Goal: Task Accomplishment & Management: Manage account settings

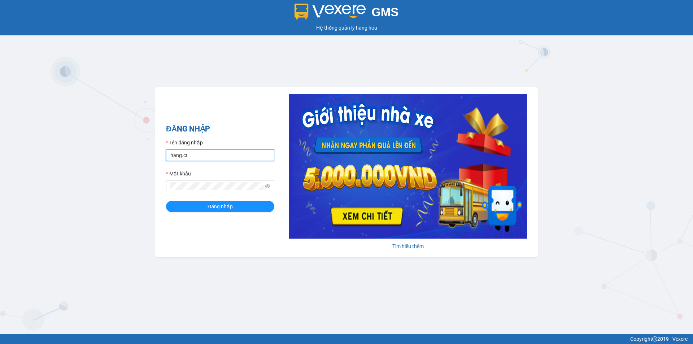
click at [192, 157] on input "hang.ct" at bounding box center [220, 155] width 108 height 12
type input "nguyenhoa.ct"
click at [266, 188] on icon "eye-invisible" at bounding box center [267, 186] width 5 height 5
click at [144, 187] on div "GMS Hệ thống quản lý hàng hóa ĐĂNG NHẬP Tên đăng nhập nguyenhoa.ct Mật khẩu Đăn…" at bounding box center [346, 167] width 693 height 334
drag, startPoint x: 164, startPoint y: 250, endPoint x: 182, endPoint y: 220, distance: 35.1
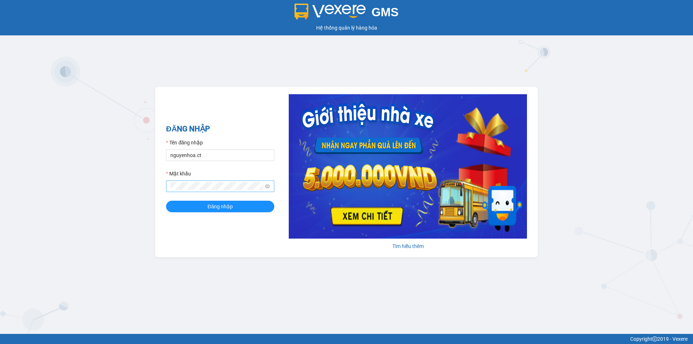
click at [168, 241] on div "ĐĂNG NHẬP Tên đăng nhập nguyenhoa.ct Mật khẩu Đăng nhập Tìm hiểu thêm" at bounding box center [346, 172] width 383 height 170
click at [164, 231] on div "ĐĂNG NHẬP Tên đăng nhập nguyenhoa.ct Mật khẩu Đăng nhập Tìm hiểu thêm" at bounding box center [346, 172] width 383 height 170
click at [166, 201] on button "Đăng nhập" at bounding box center [220, 207] width 108 height 12
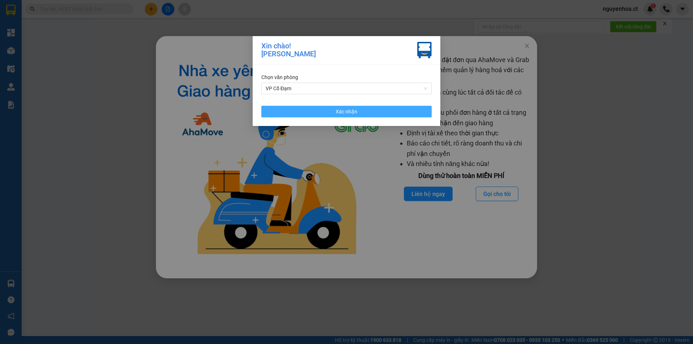
drag, startPoint x: 354, startPoint y: 110, endPoint x: 358, endPoint y: 107, distance: 5.1
click at [355, 110] on span "Xác nhận" at bounding box center [347, 112] width 22 height 8
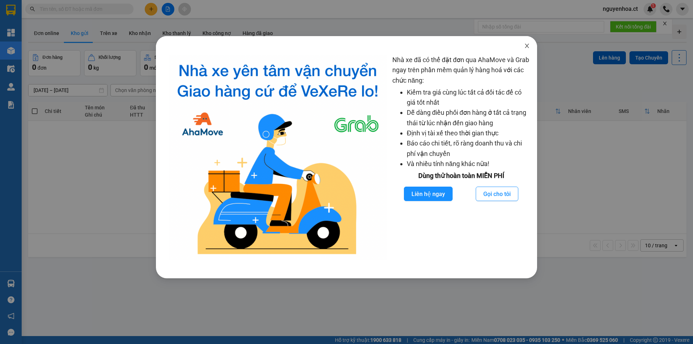
click at [527, 43] on span "Close" at bounding box center [527, 46] width 20 height 20
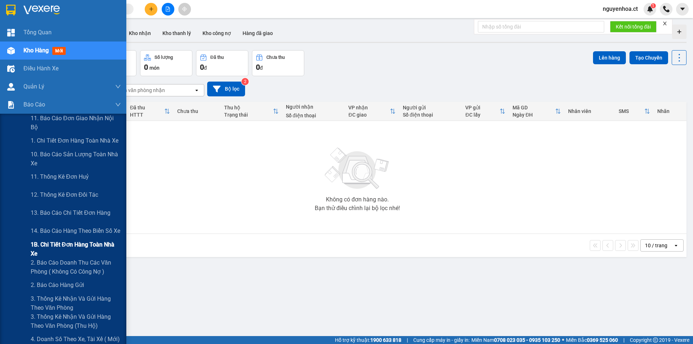
click at [53, 249] on span "1B. Chi tiết đơn hàng toàn nhà xe" at bounding box center [76, 249] width 90 height 18
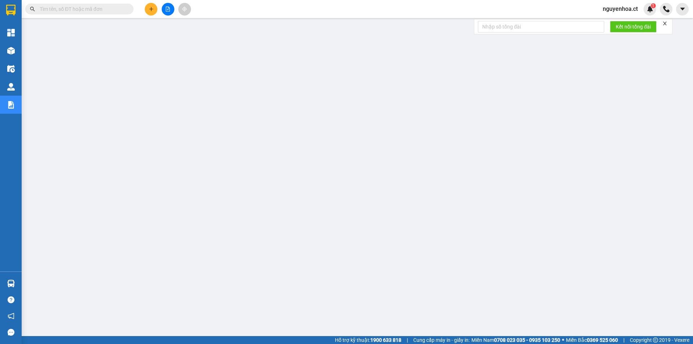
click at [110, 7] on input "text" at bounding box center [82, 9] width 85 height 8
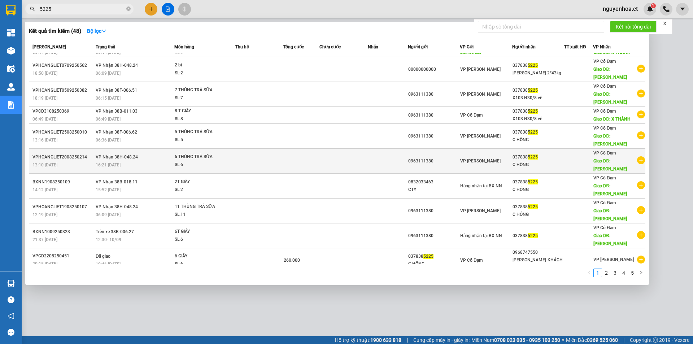
scroll to position [22, 0]
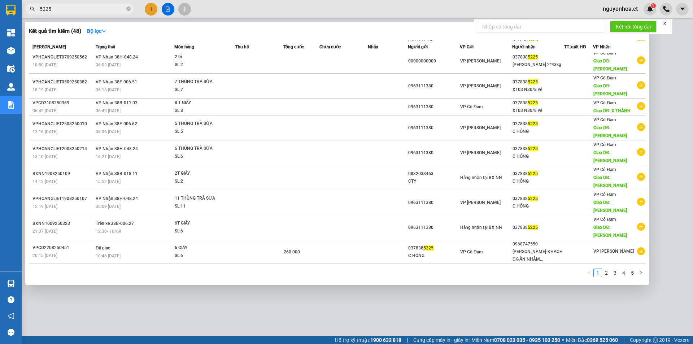
type input "5225"
click at [129, 7] on icon "close-circle" at bounding box center [128, 8] width 4 height 4
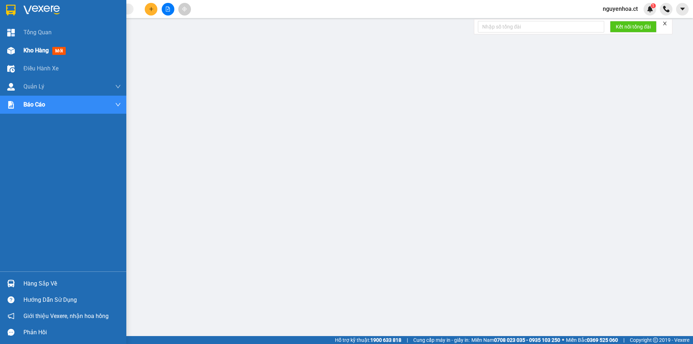
click at [43, 49] on span "Kho hàng" at bounding box center [35, 50] width 25 height 7
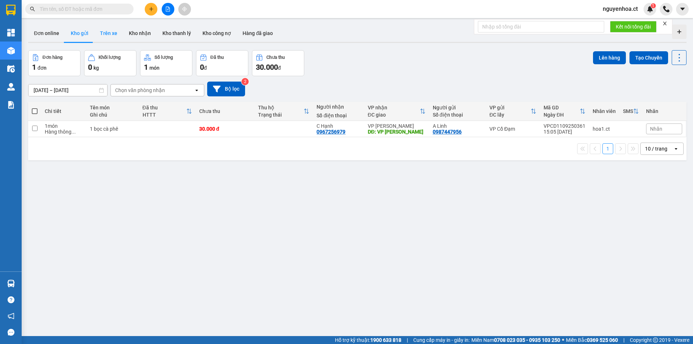
click at [113, 35] on button "Trên xe" at bounding box center [108, 33] width 29 height 17
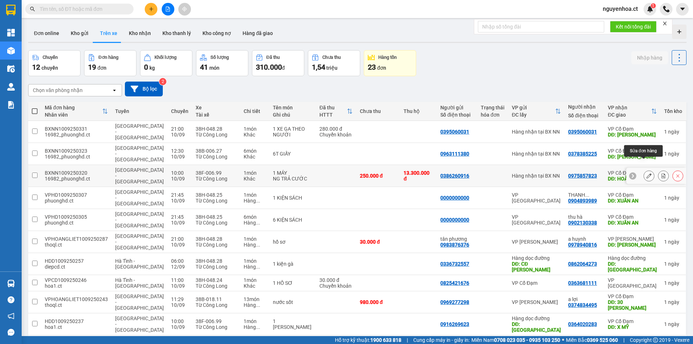
click at [646, 173] on icon at bounding box center [648, 175] width 5 height 5
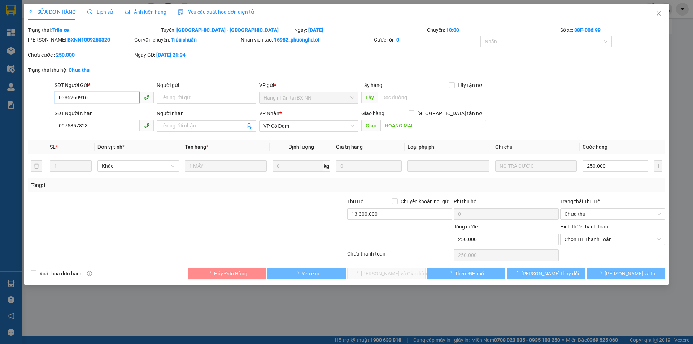
type input "0386260916"
type input "0975857823"
type input "HOÀNG MAI"
type input "250.000"
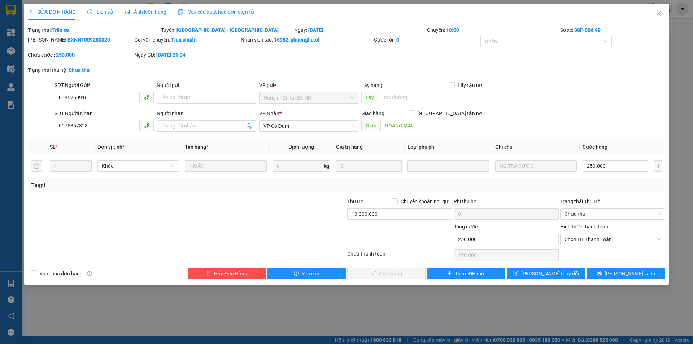
click at [103, 8] on div "Lịch sử" at bounding box center [100, 12] width 26 height 17
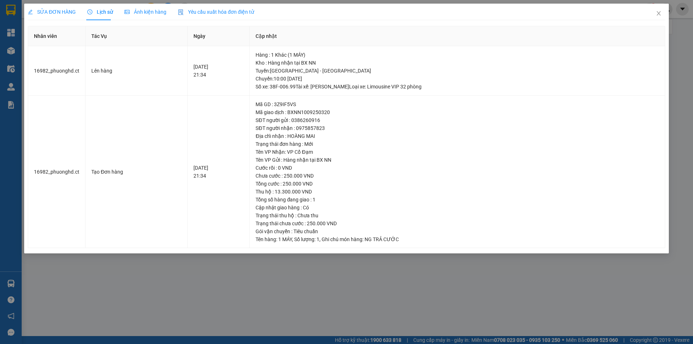
click at [62, 11] on span "SỬA ĐƠN HÀNG" at bounding box center [52, 12] width 48 height 6
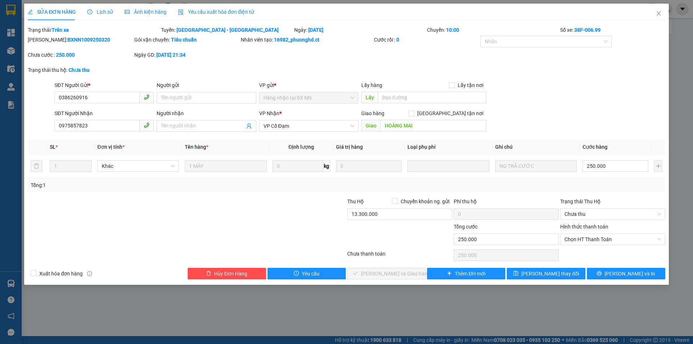
click at [106, 8] on div "Lịch sử" at bounding box center [100, 12] width 26 height 17
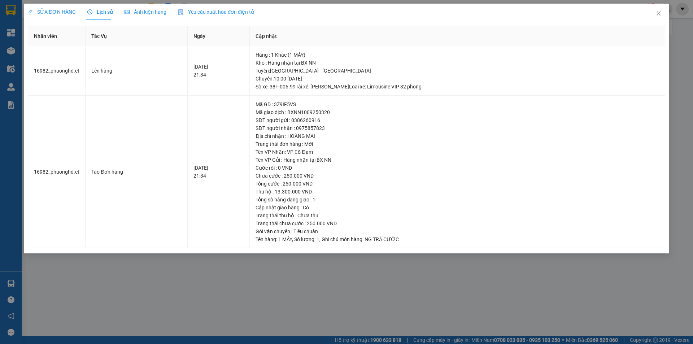
click at [61, 9] on span "SỬA ĐƠN HÀNG" at bounding box center [52, 12] width 48 height 6
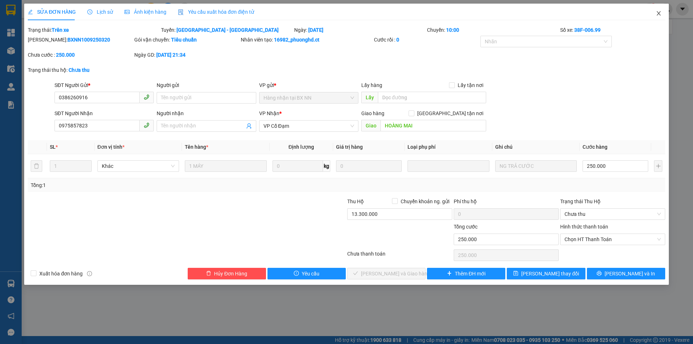
click at [659, 12] on icon "close" at bounding box center [659, 13] width 6 height 6
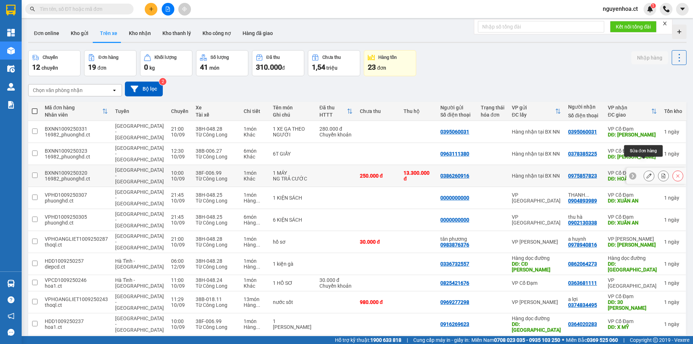
click at [646, 173] on icon at bounding box center [648, 175] width 5 height 5
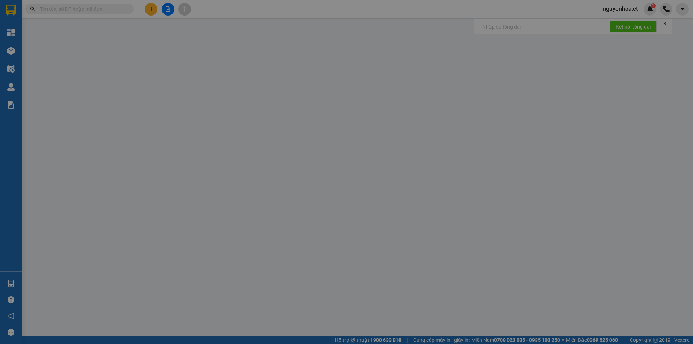
type input "0386260916"
type input "0975857823"
type input "HOÀNG MAI"
type input "250.000"
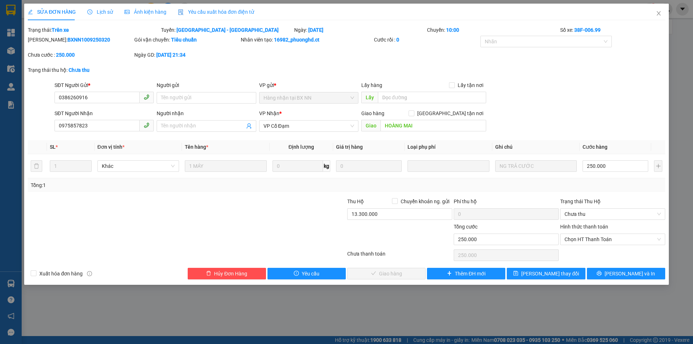
click at [111, 12] on div "SỬA ĐƠN HÀNG Lịch sử Ảnh kiện hàng Yêu cầu xuất hóa đơn điện tử" at bounding box center [141, 12] width 226 height 17
click at [107, 10] on span "Lịch sử" at bounding box center [100, 12] width 26 height 6
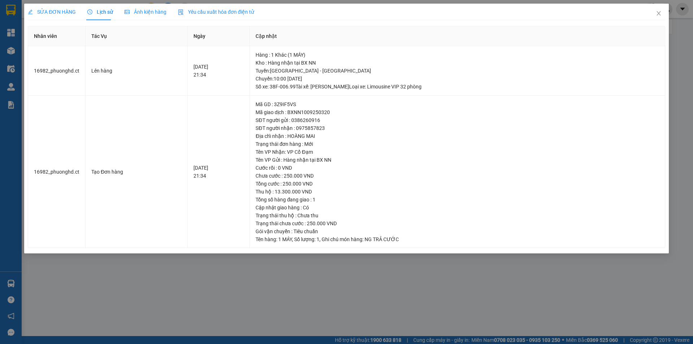
click at [61, 12] on span "SỬA ĐƠN HÀNG" at bounding box center [52, 12] width 48 height 6
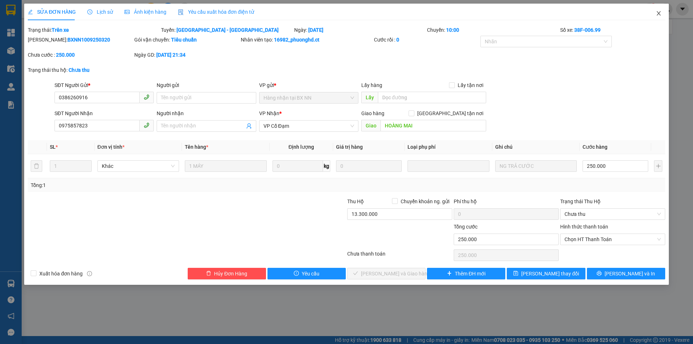
click at [662, 12] on span "Close" at bounding box center [659, 14] width 20 height 20
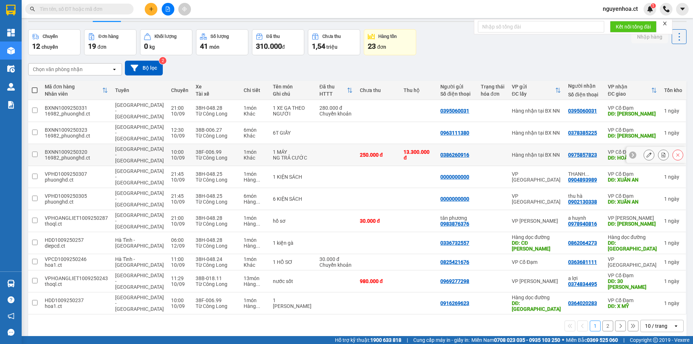
scroll to position [33, 0]
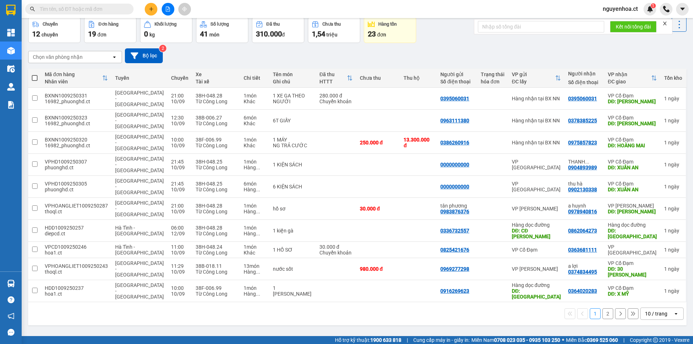
click at [602, 308] on button "2" at bounding box center [607, 313] width 11 height 11
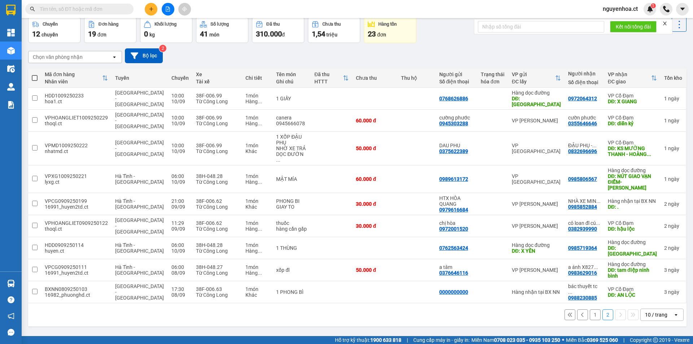
click at [590, 309] on button "1" at bounding box center [595, 314] width 11 height 11
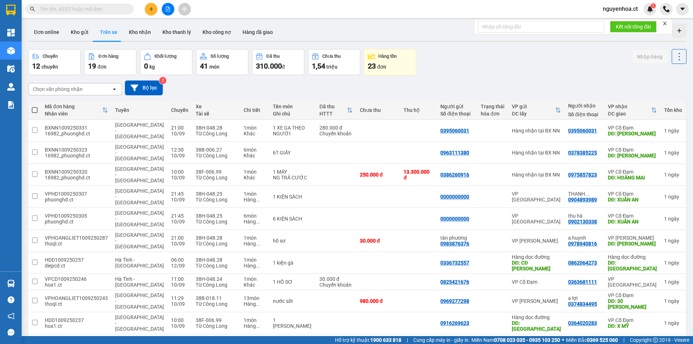
scroll to position [0, 0]
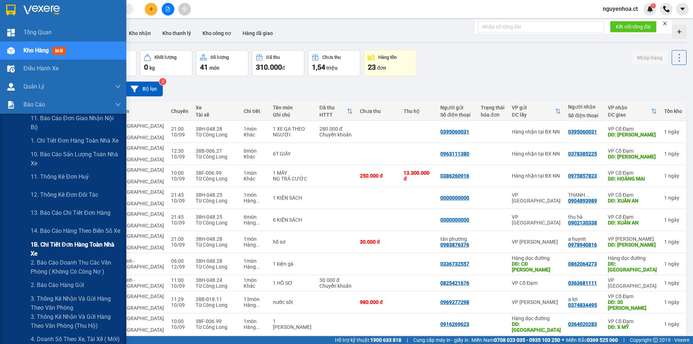
click at [51, 251] on span "1B. Chi tiết đơn hàng toàn nhà xe" at bounding box center [76, 249] width 90 height 18
